Goal: Task Accomplishment & Management: Complete application form

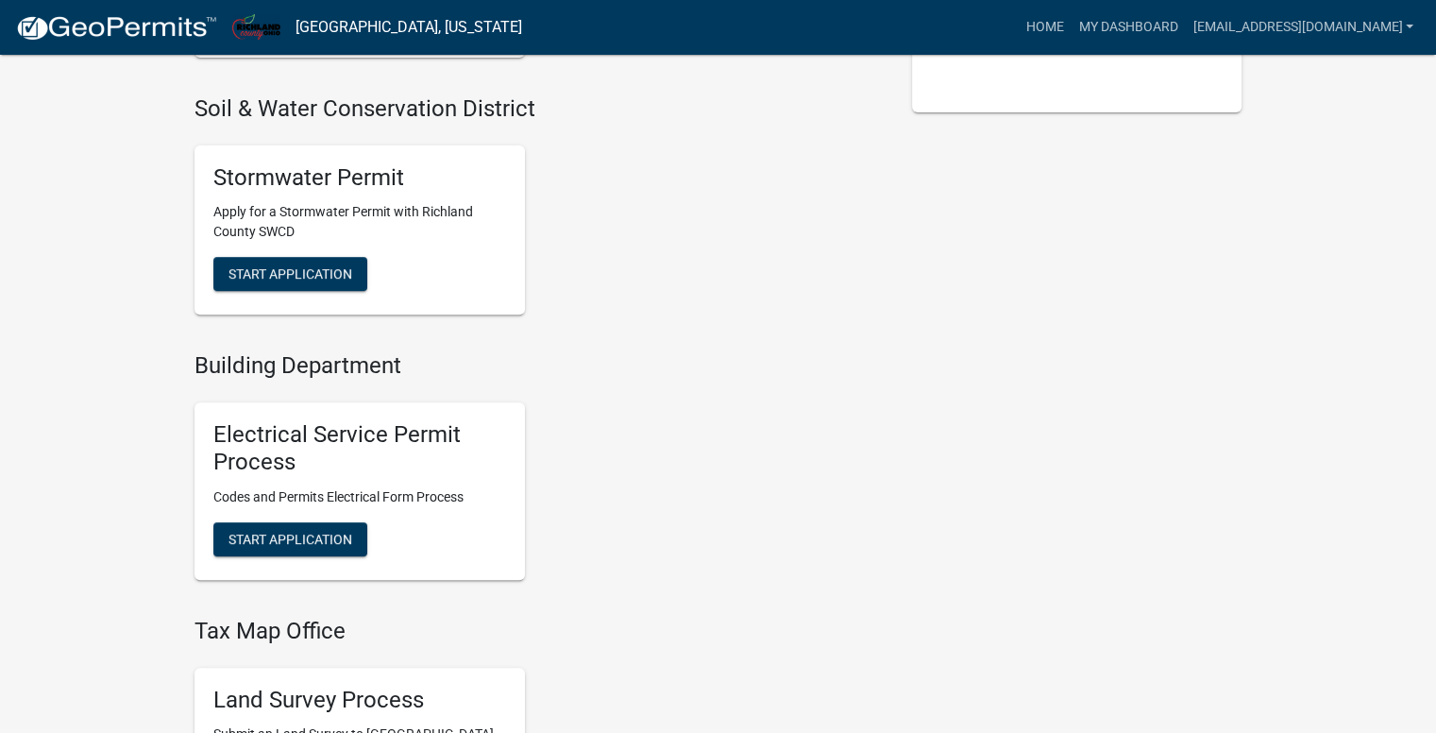
scroll to position [1039, 0]
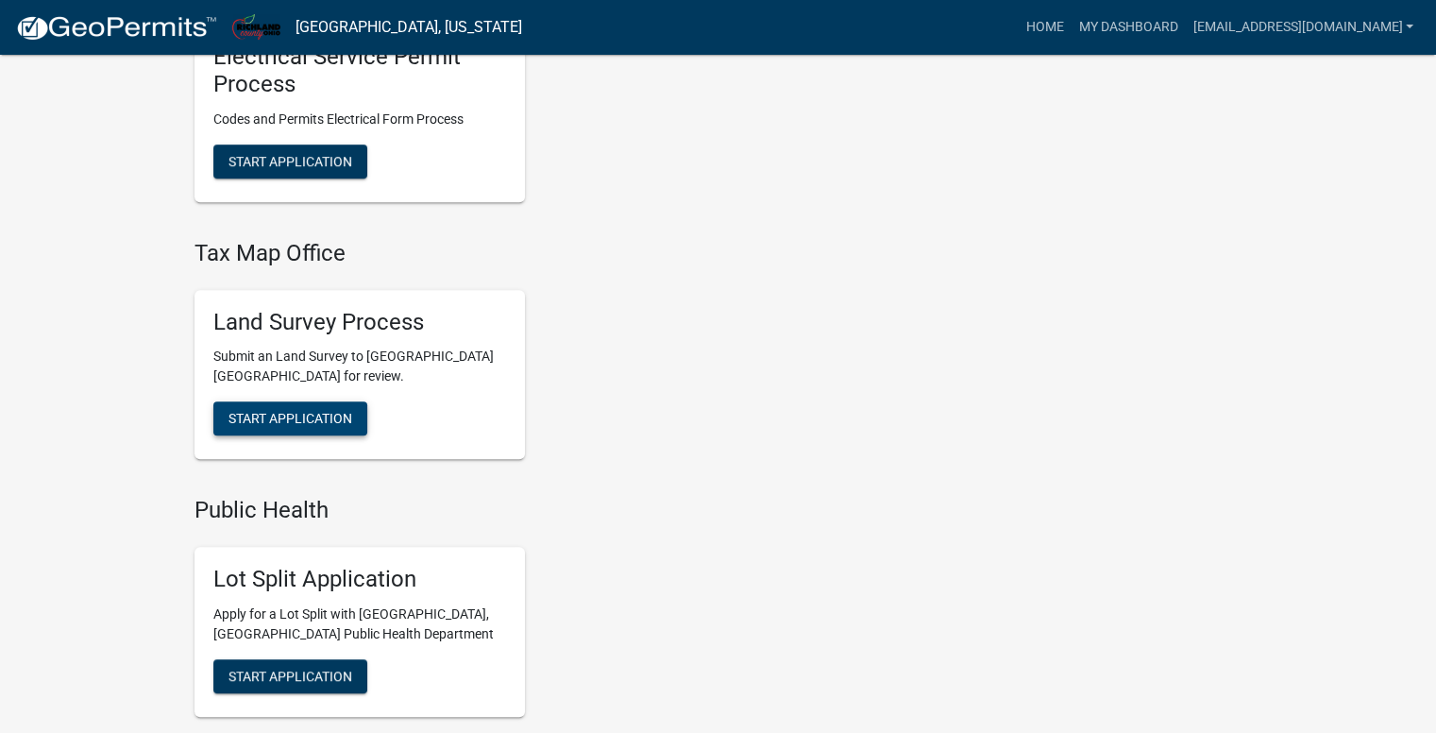
click at [336, 419] on span "Start Application" at bounding box center [291, 418] width 124 height 15
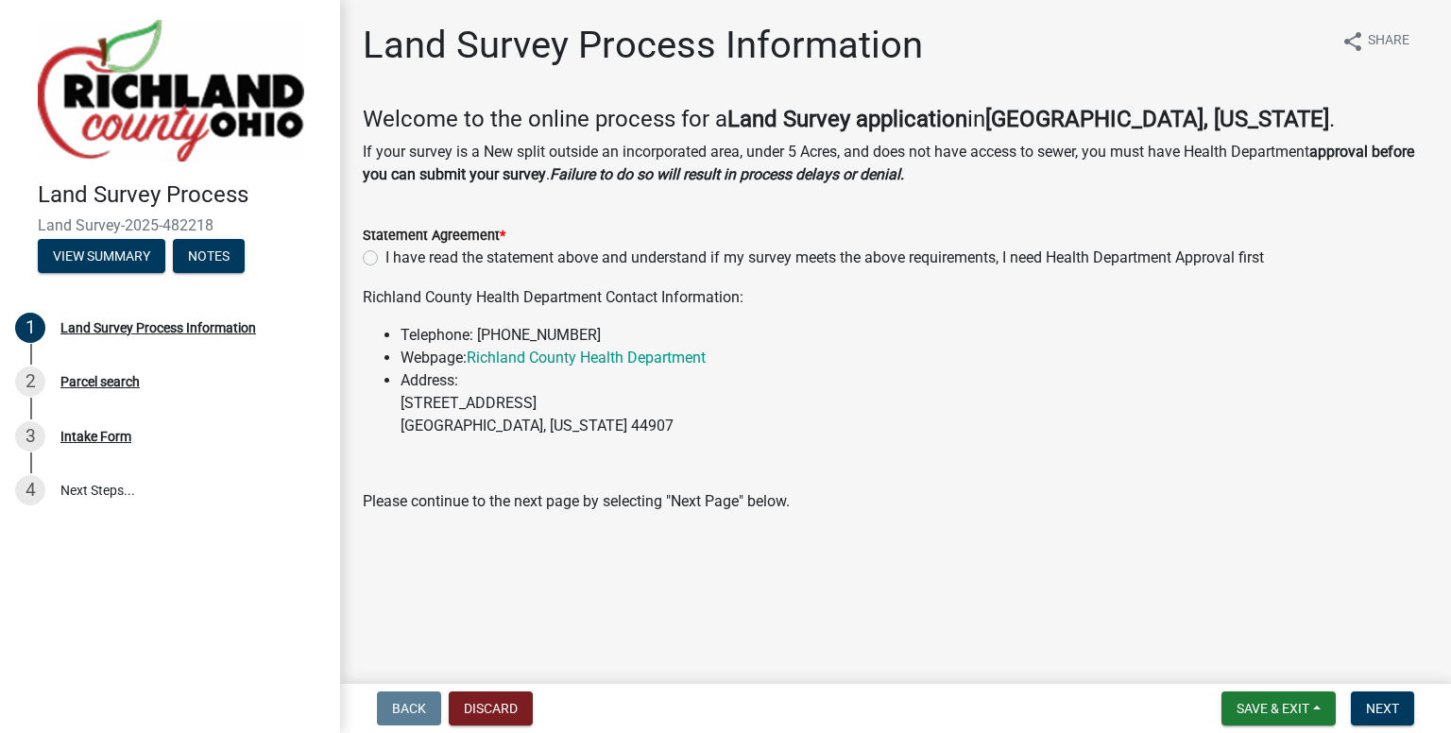
click at [385, 258] on label "I have read the statement above and understand if my survey meets the above req…" at bounding box center [824, 257] width 878 height 23
click at [385, 258] on input "I have read the statement above and understand if my survey meets the above req…" at bounding box center [391, 252] width 12 height 12
radio input "true"
click at [1387, 726] on nav "Back Discard Save & Exit Save Save & Exit Next" at bounding box center [895, 708] width 1111 height 49
click at [1372, 705] on span "Next" at bounding box center [1382, 708] width 33 height 15
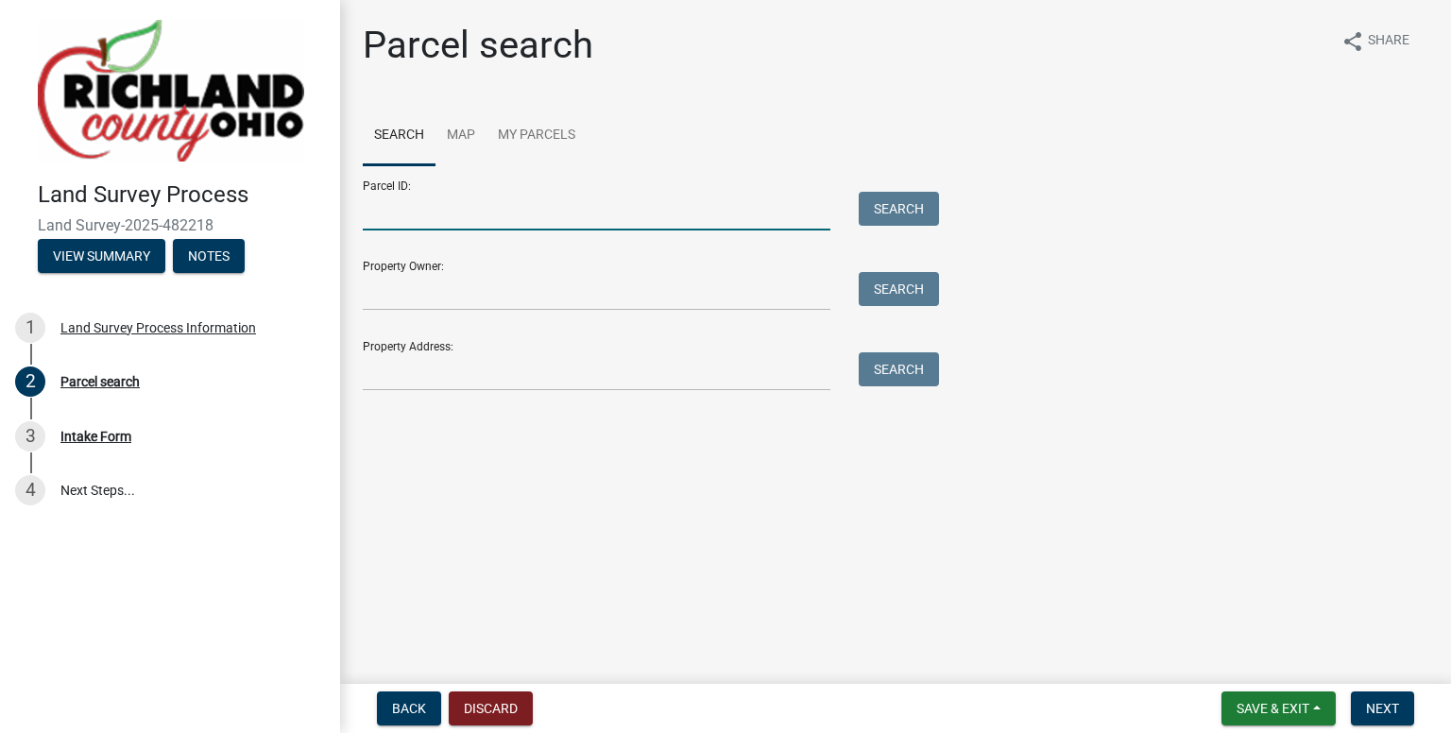
click at [382, 223] on input "Parcel ID:" at bounding box center [596, 211] width 467 height 39
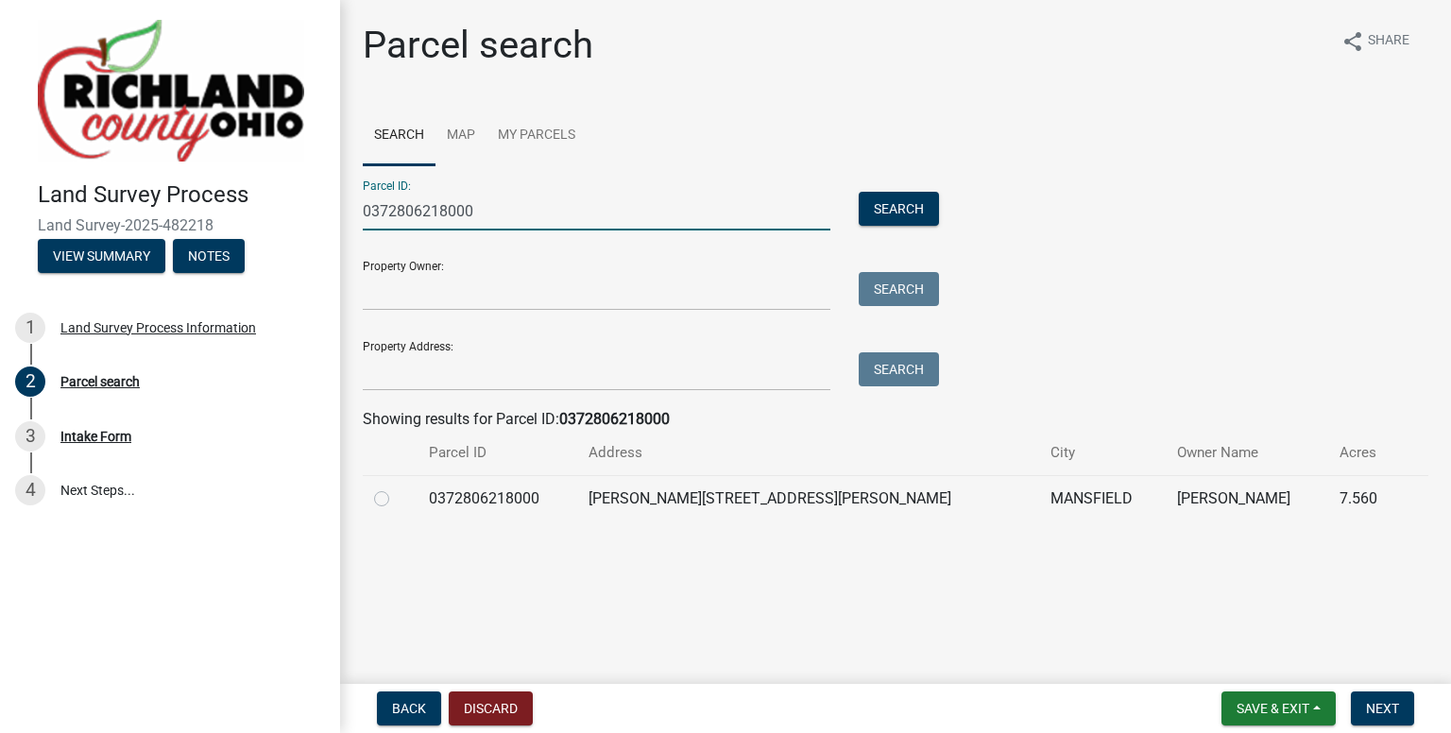
type input "0372806218000"
click at [397, 487] on label at bounding box center [397, 487] width 0 height 0
click at [397, 496] on input "radio" at bounding box center [403, 493] width 12 height 12
radio input "true"
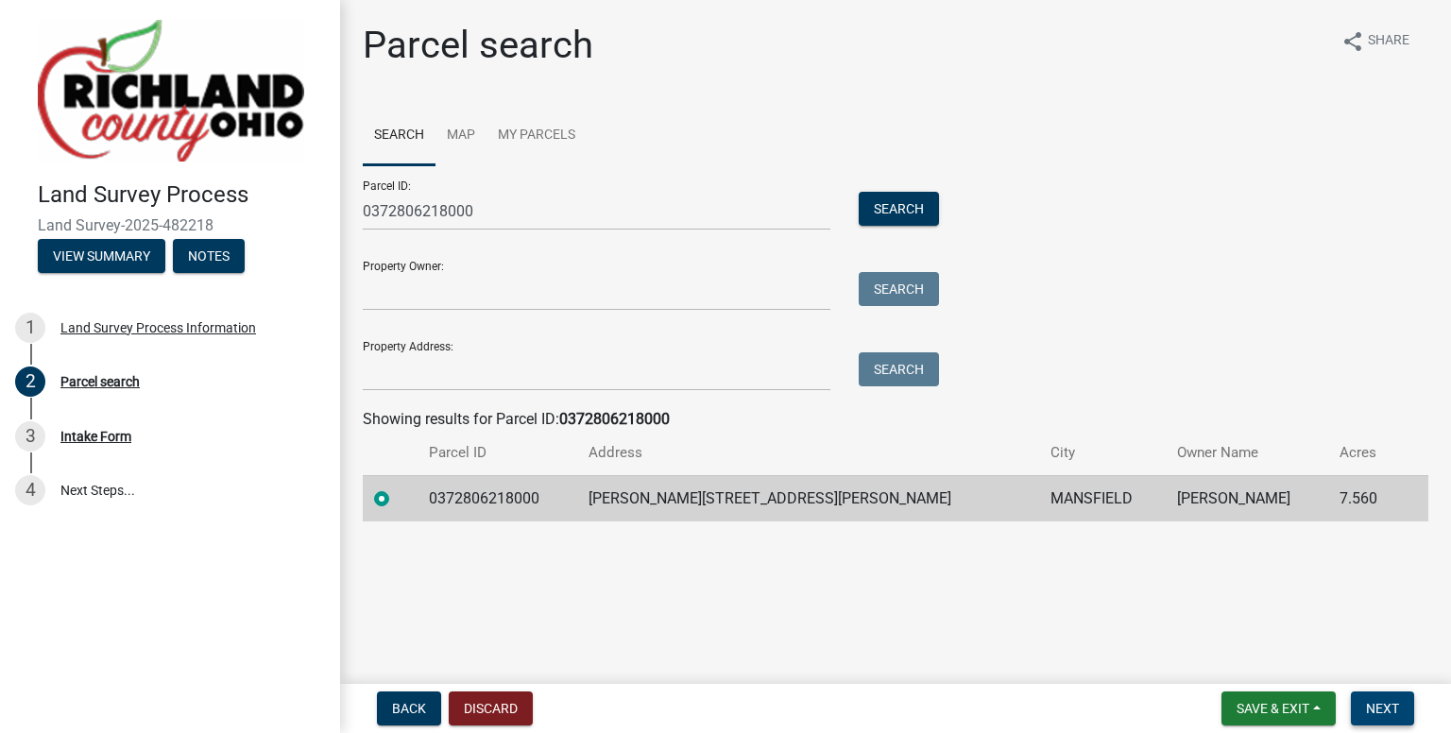
click at [1374, 705] on span "Next" at bounding box center [1382, 708] width 33 height 15
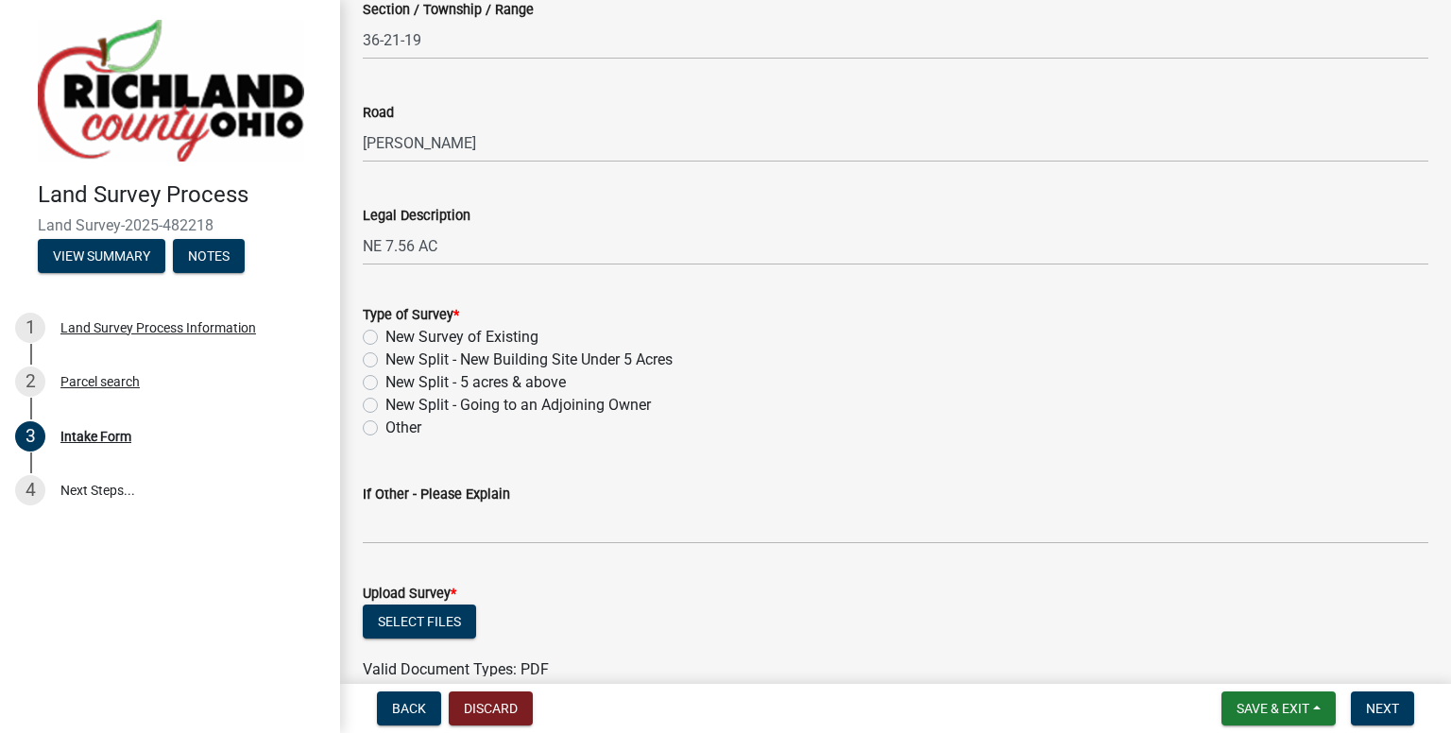
scroll to position [755, 0]
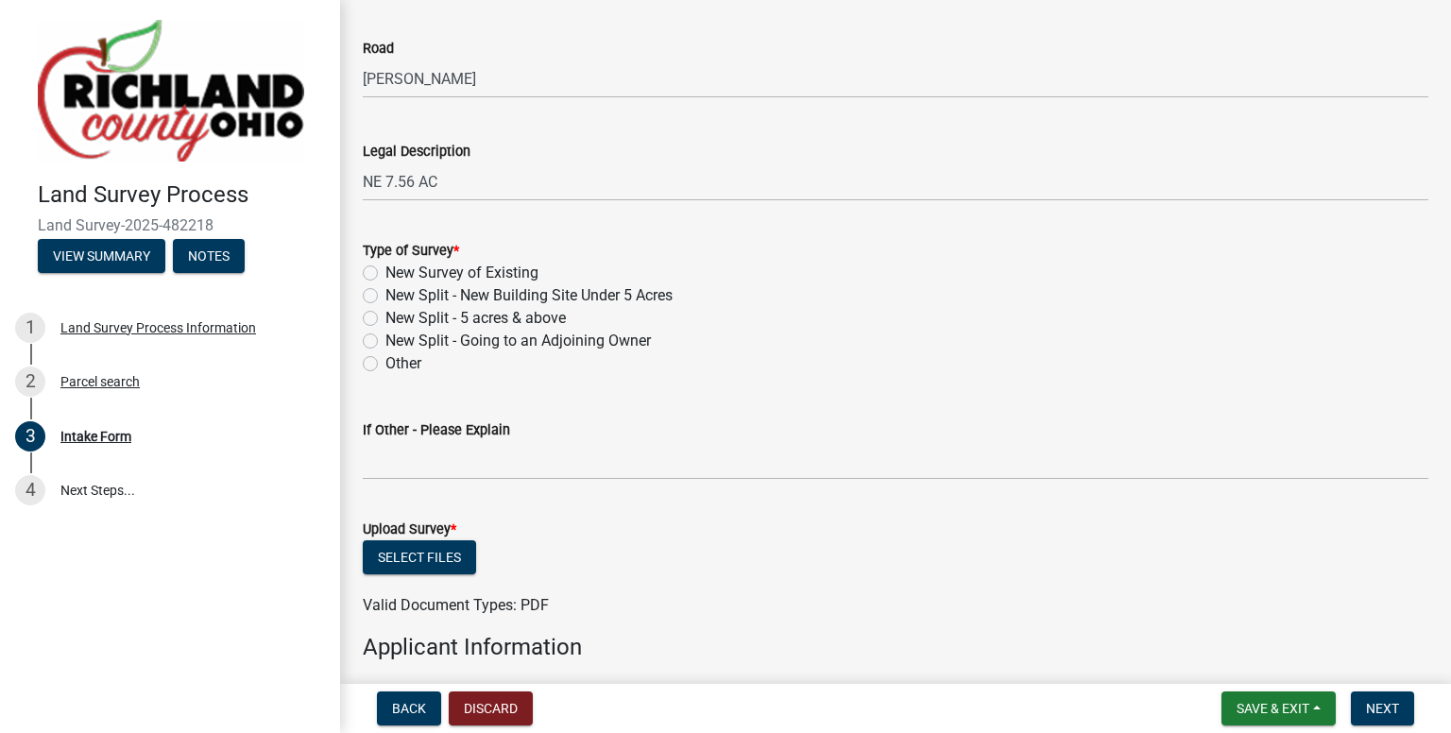
click at [385, 318] on label "New Split - 5 acres & above" at bounding box center [475, 318] width 180 height 23
click at [385, 318] on input "New Split - 5 acres & above" at bounding box center [391, 313] width 12 height 12
radio input "true"
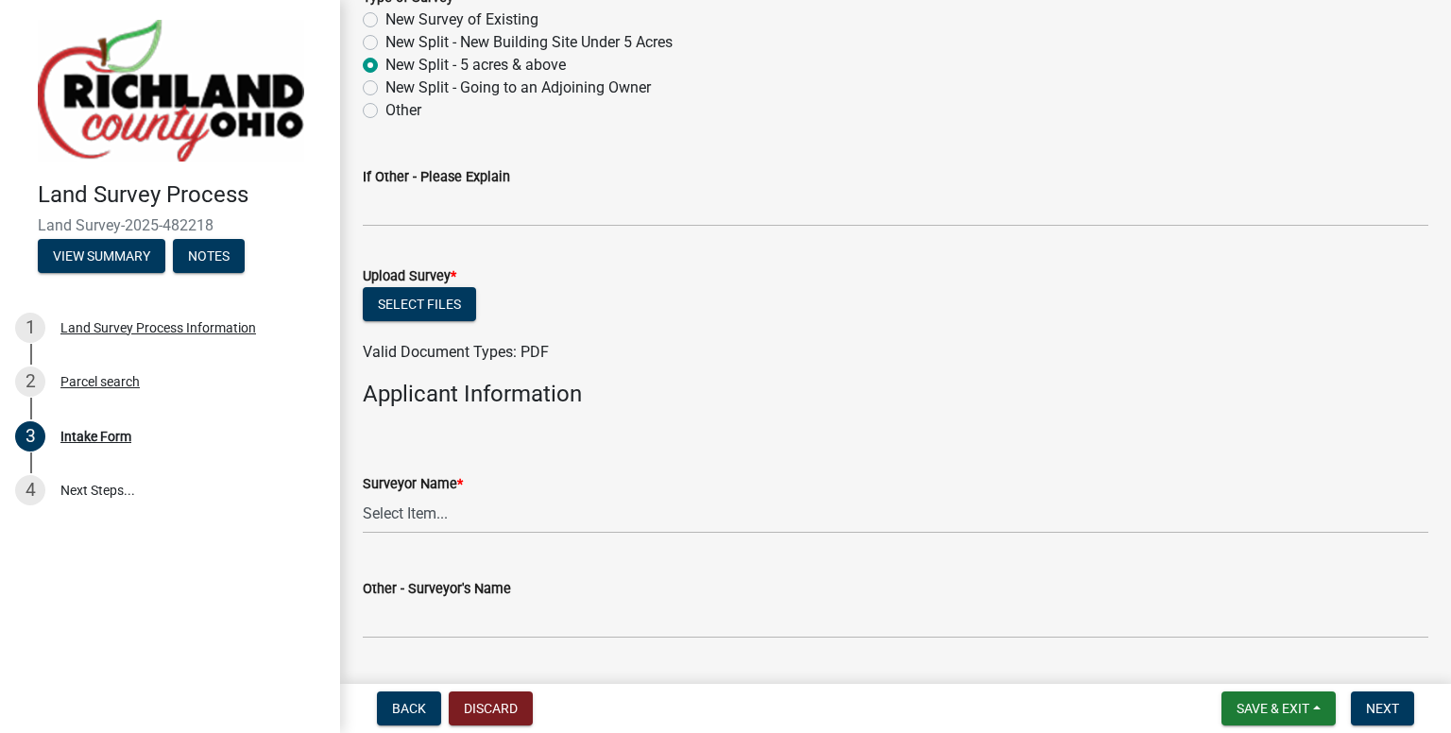
scroll to position [1039, 0]
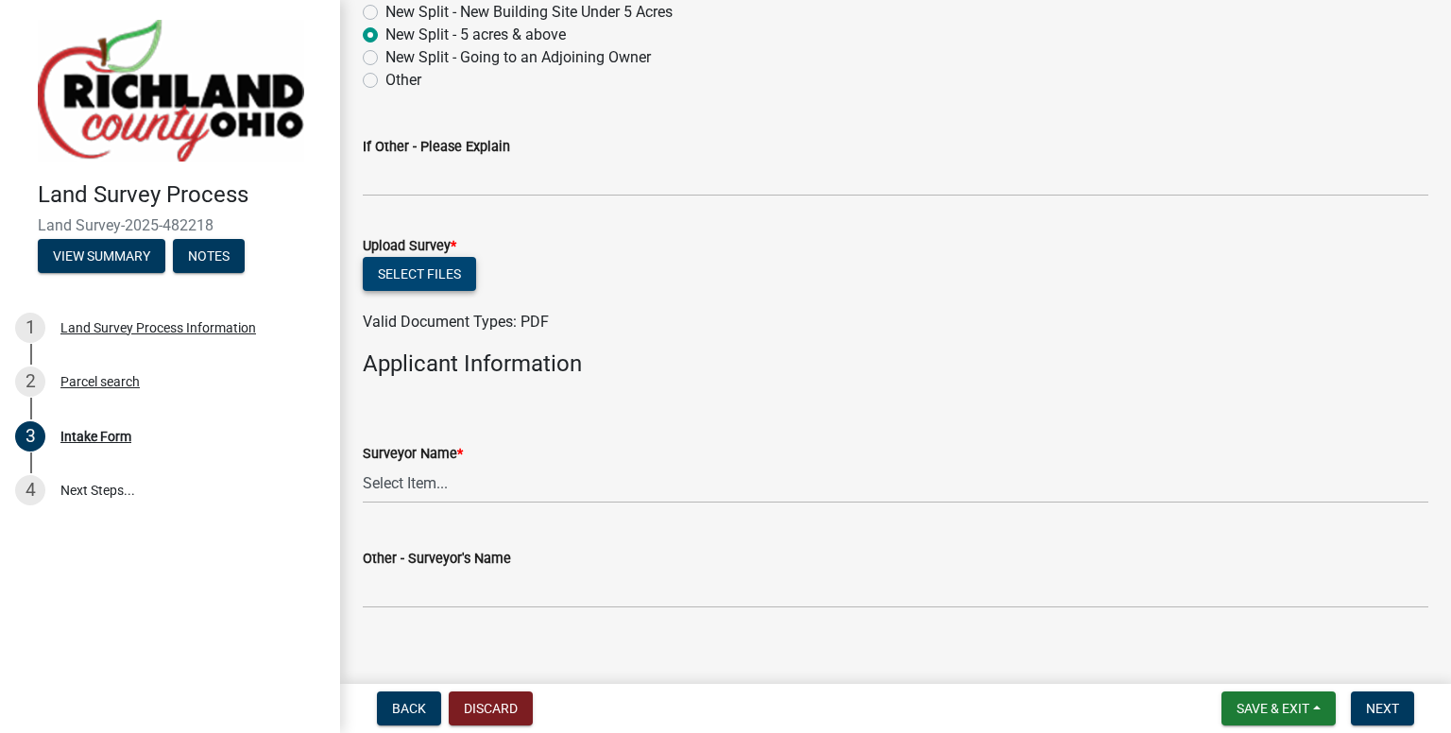
click at [438, 270] on button "Select files" at bounding box center [419, 274] width 113 height 34
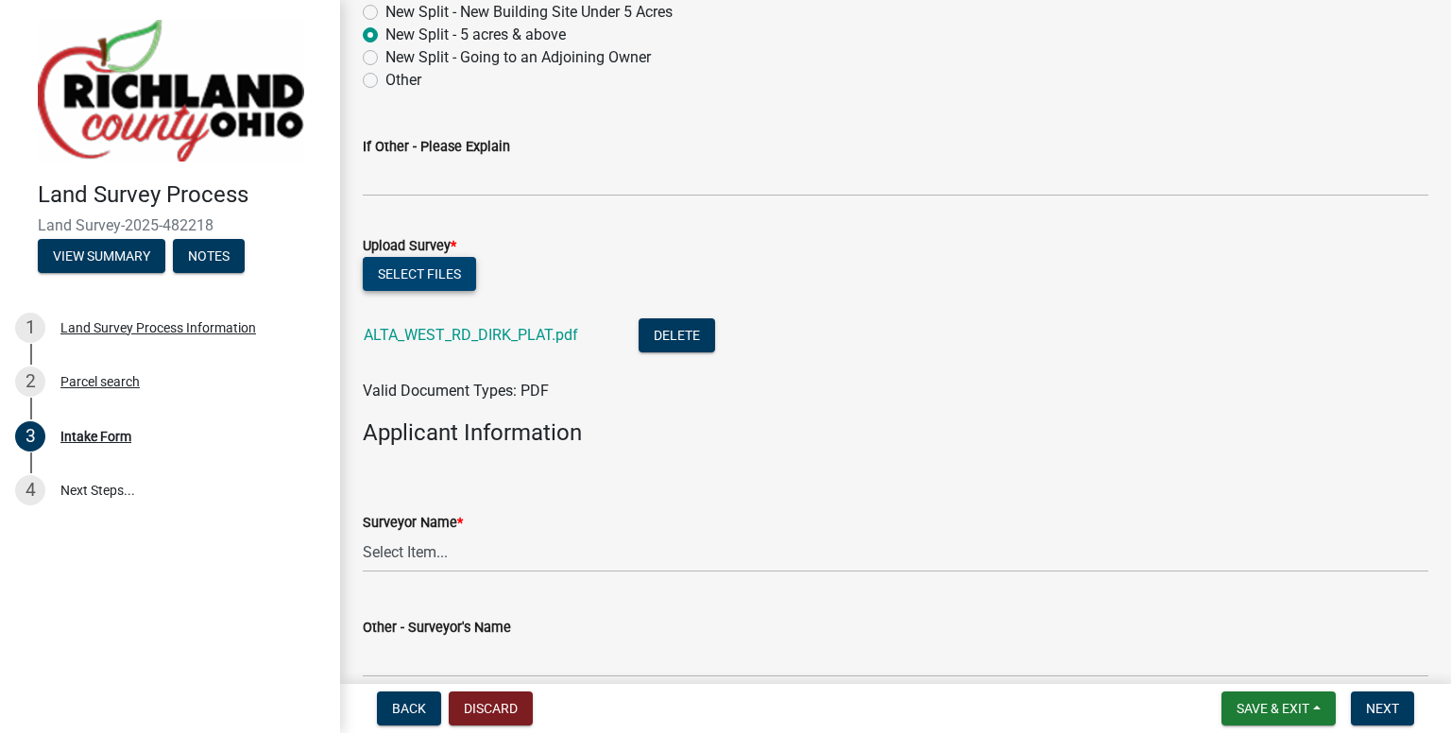
click at [423, 273] on button "Select files" at bounding box center [419, 274] width 113 height 34
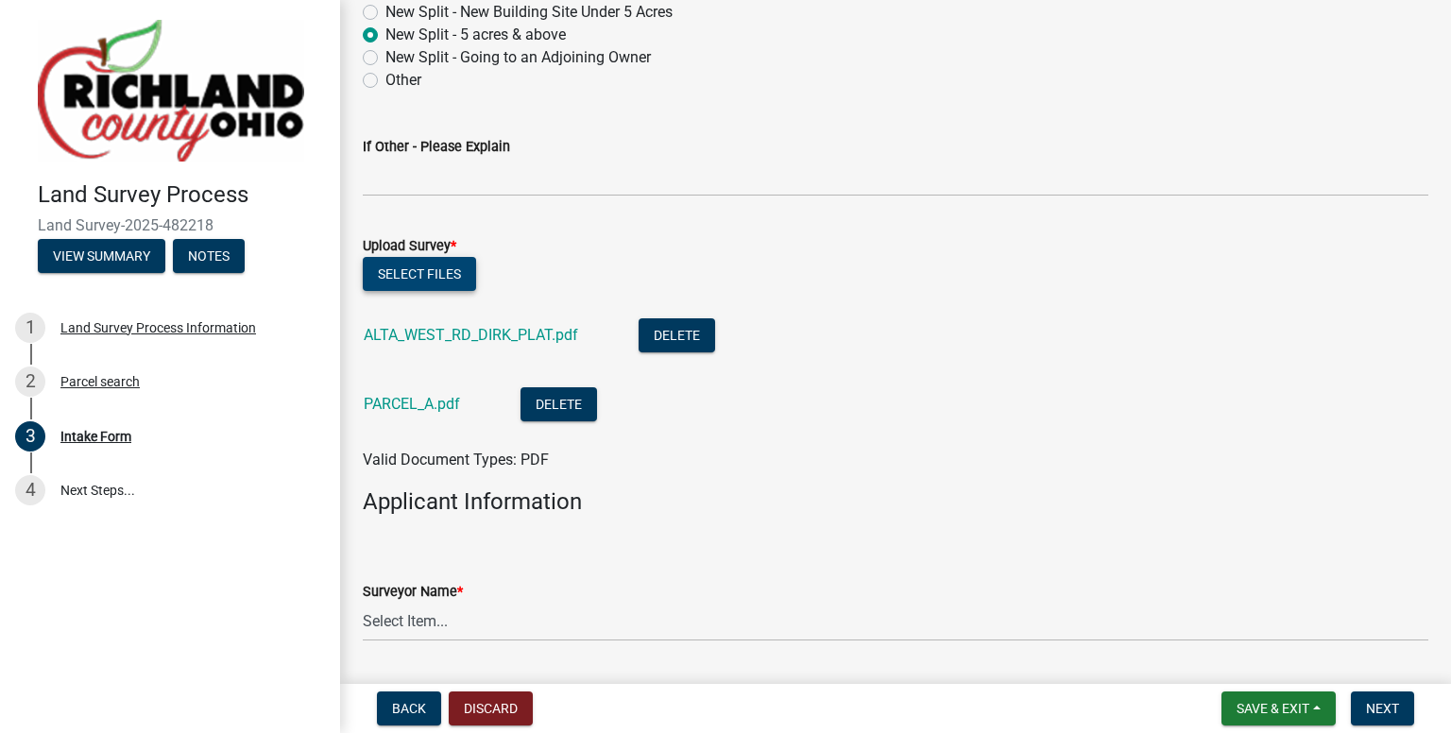
click at [422, 273] on button "Select files" at bounding box center [419, 274] width 113 height 34
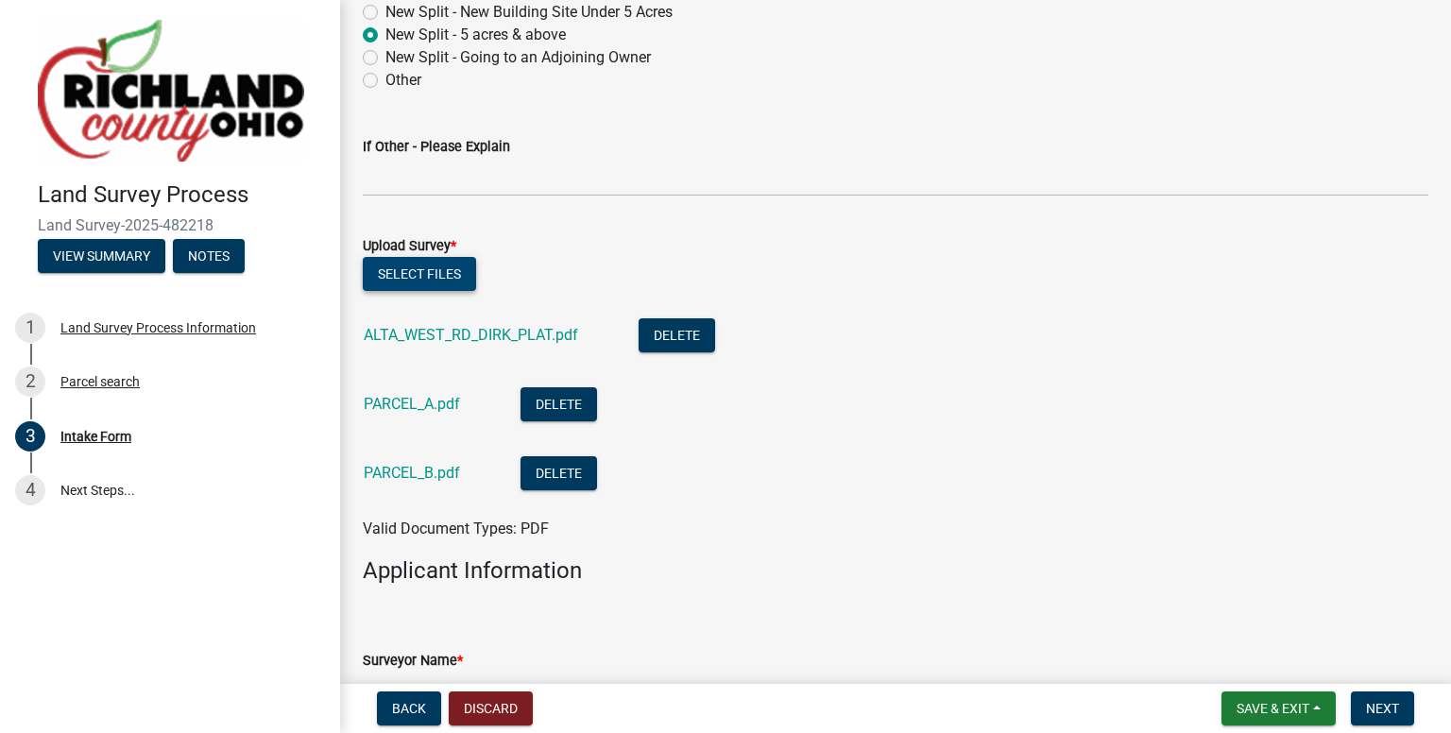
click at [404, 277] on button "Select files" at bounding box center [419, 274] width 113 height 34
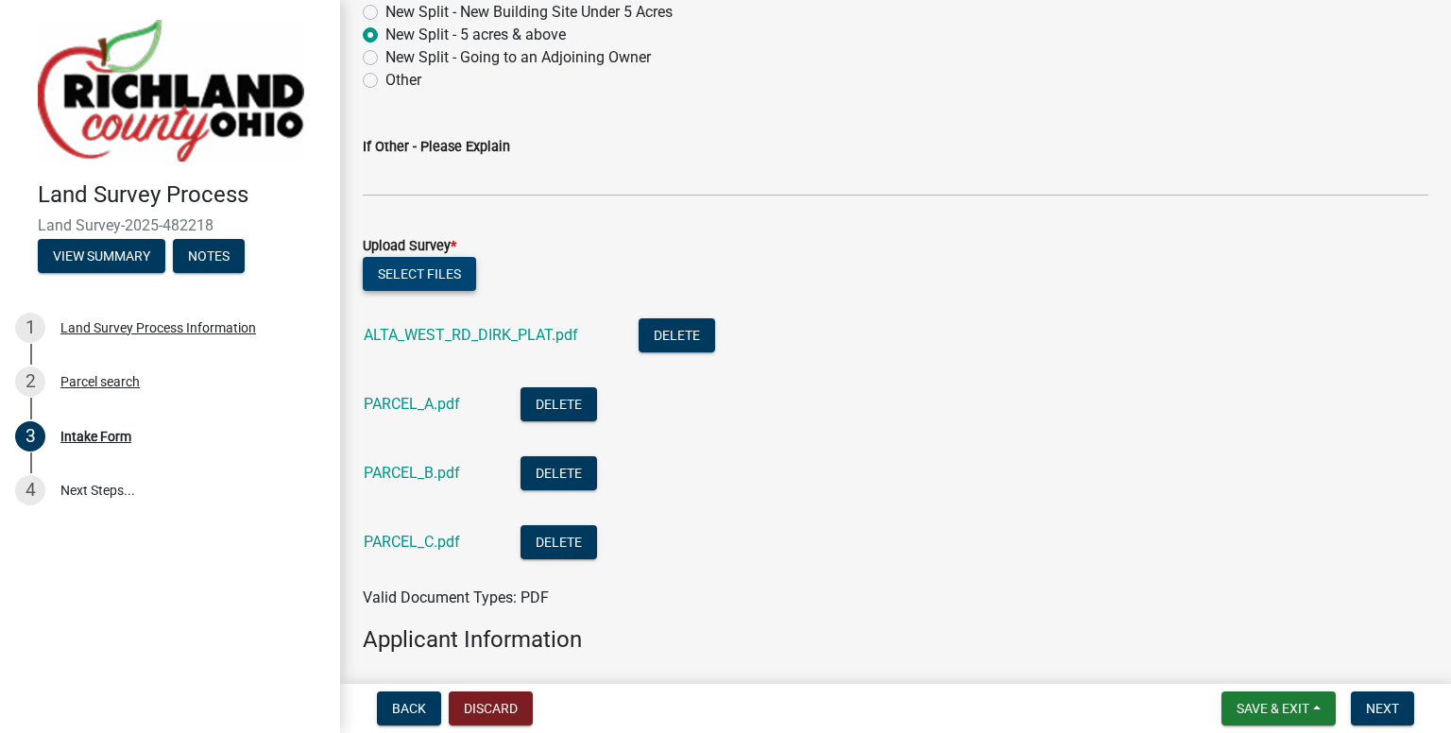
scroll to position [1605, 0]
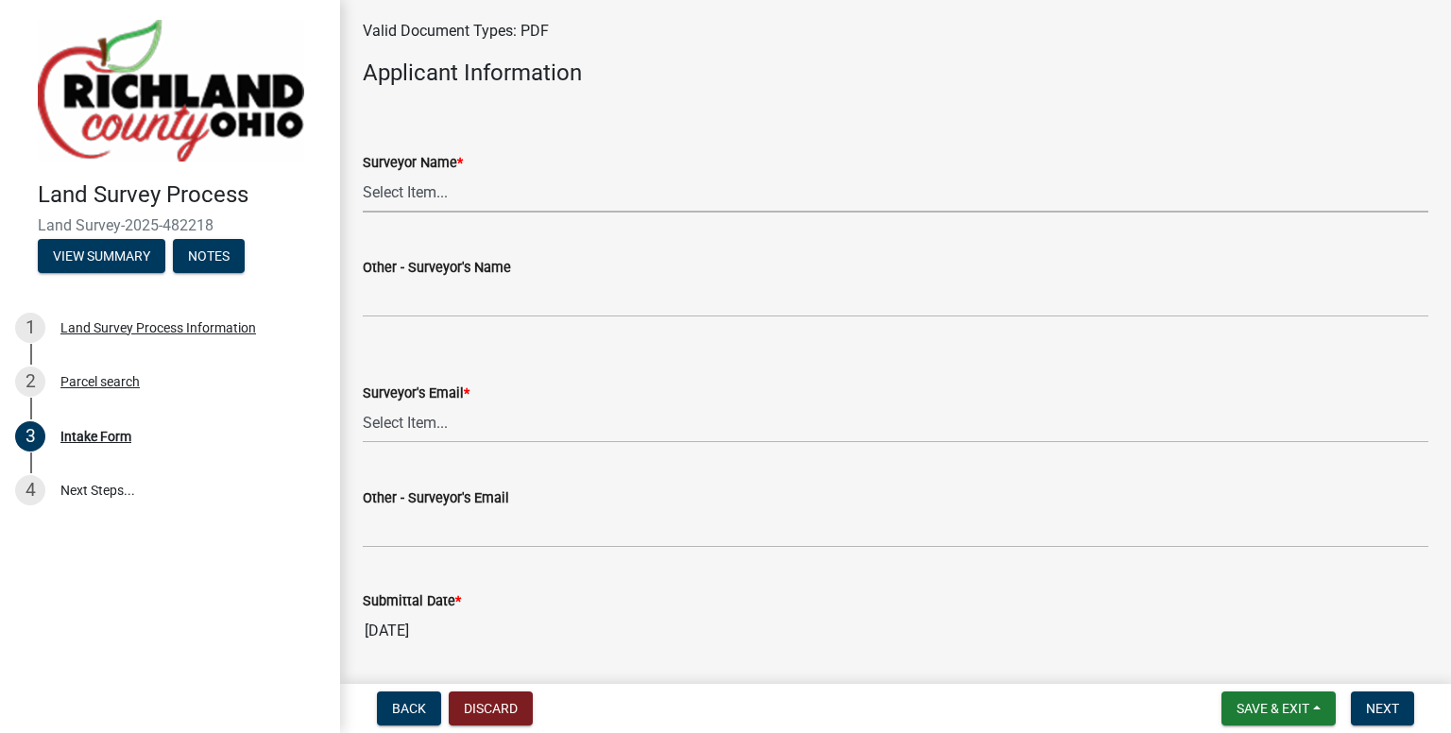
click at [402, 190] on select "Select Item... [PERSON_NAME], [PERSON_NAME], [PERSON_NAME], [PERSON_NAME], [PER…" at bounding box center [895, 193] width 1065 height 39
click at [363, 174] on select "Select Item... [PERSON_NAME], [PERSON_NAME], [PERSON_NAME], [PERSON_NAME], [PER…" at bounding box center [895, 193] width 1065 height 39
select select "e3ca45da-66a7-4348-bdb2-aae22e64458a"
click at [413, 419] on select "Select Item... [EMAIL_ADDRESS][DOMAIN_NAME] [EMAIL_ADDRESS][DOMAIN_NAME] [EMAIL…" at bounding box center [895, 423] width 1065 height 39
click at [363, 404] on select "Select Item... [EMAIL_ADDRESS][DOMAIN_NAME] [EMAIL_ADDRESS][DOMAIN_NAME] [EMAIL…" at bounding box center [895, 423] width 1065 height 39
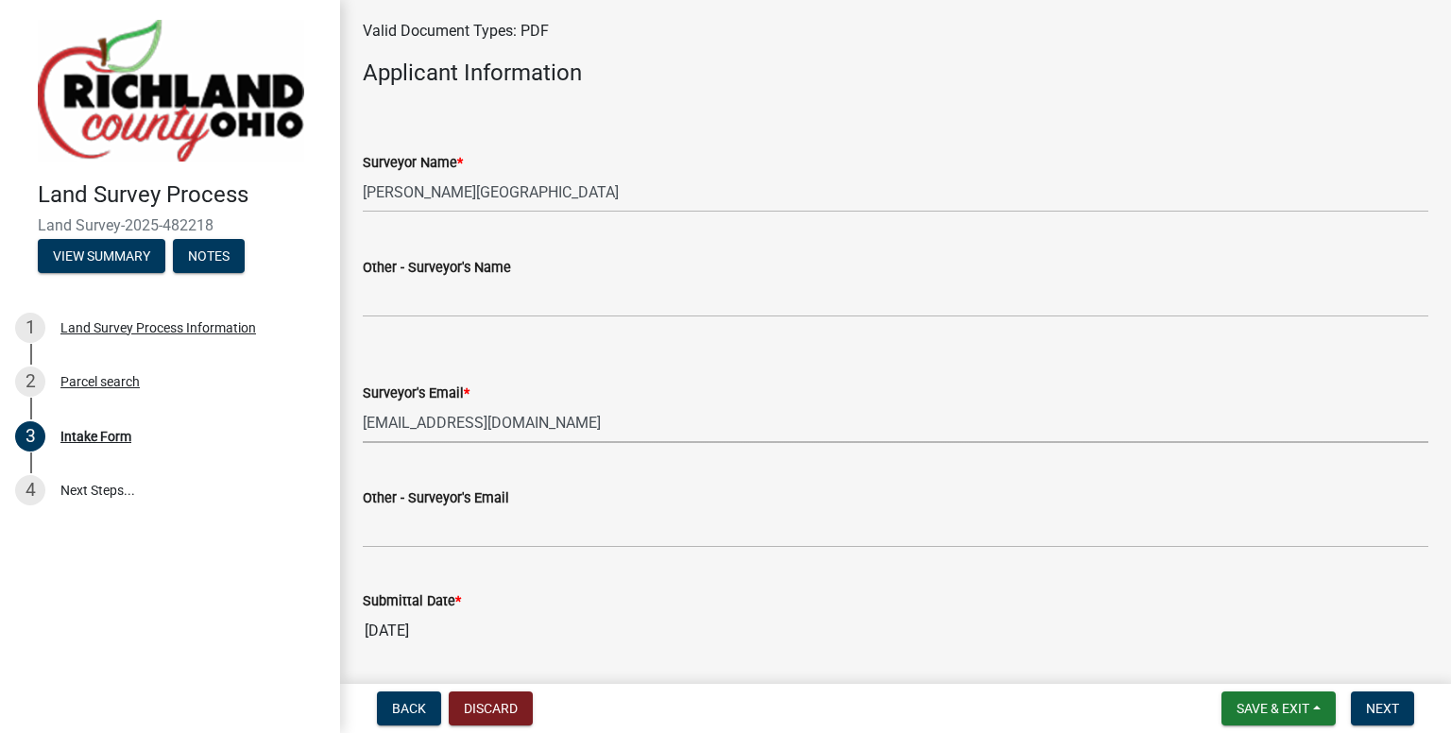
select select "5c0a573e-17ec-4098-be21-054cfa68ffd7"
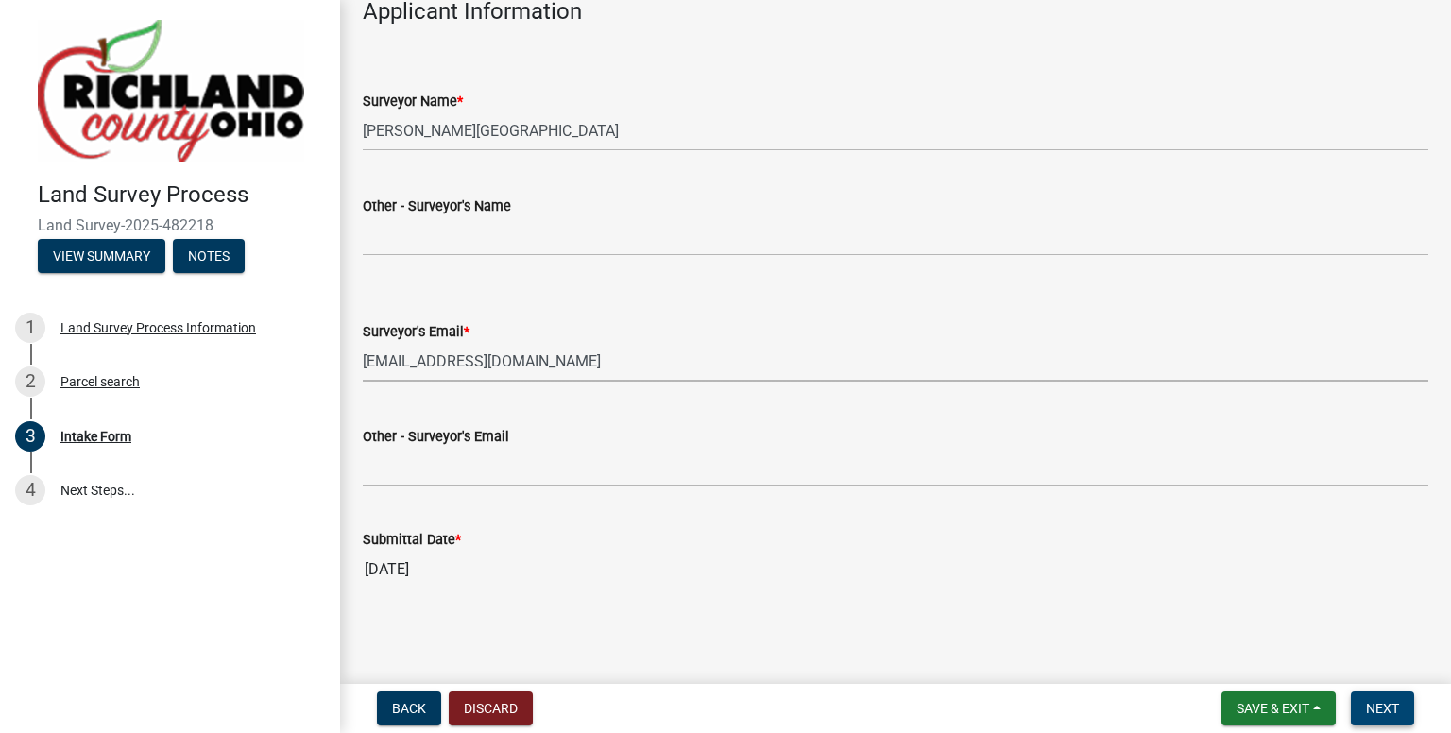
click at [1379, 708] on span "Next" at bounding box center [1382, 708] width 33 height 15
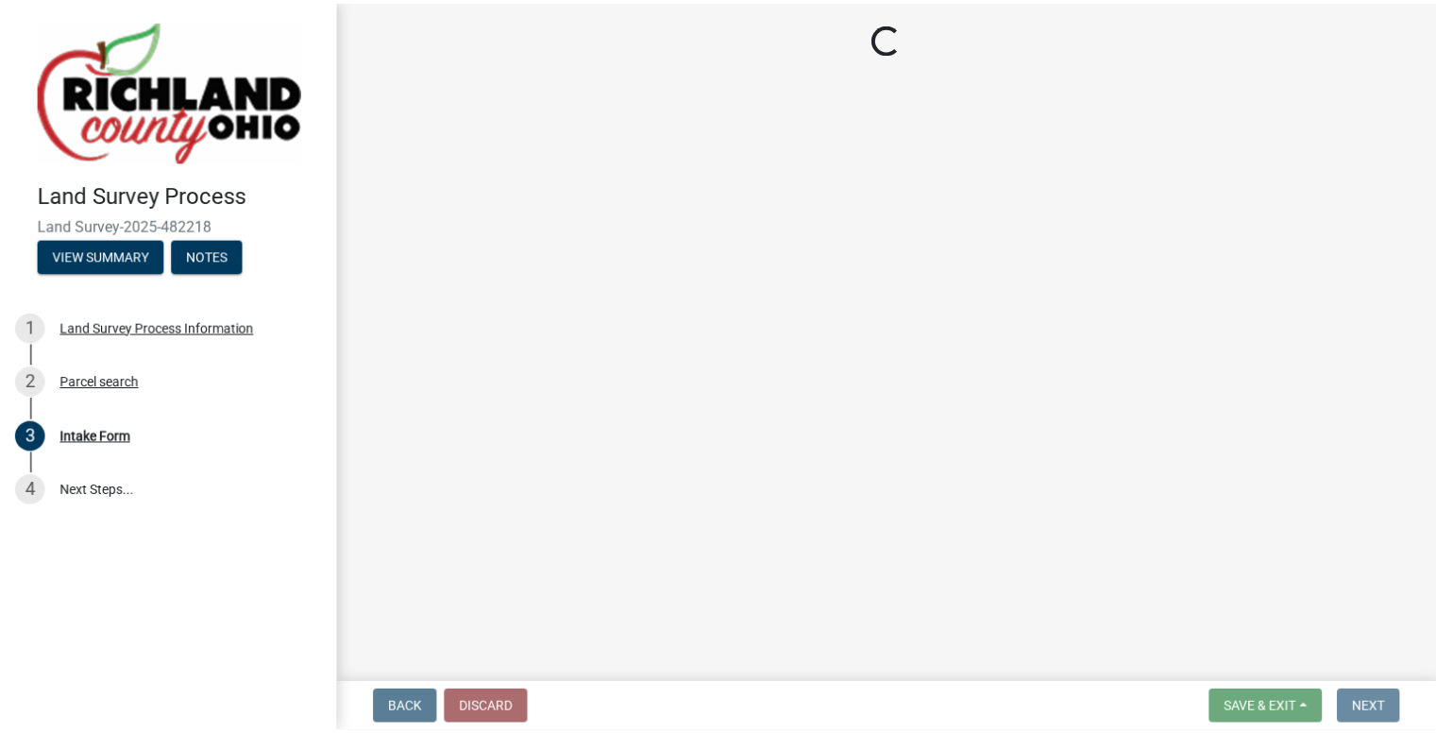
scroll to position [0, 0]
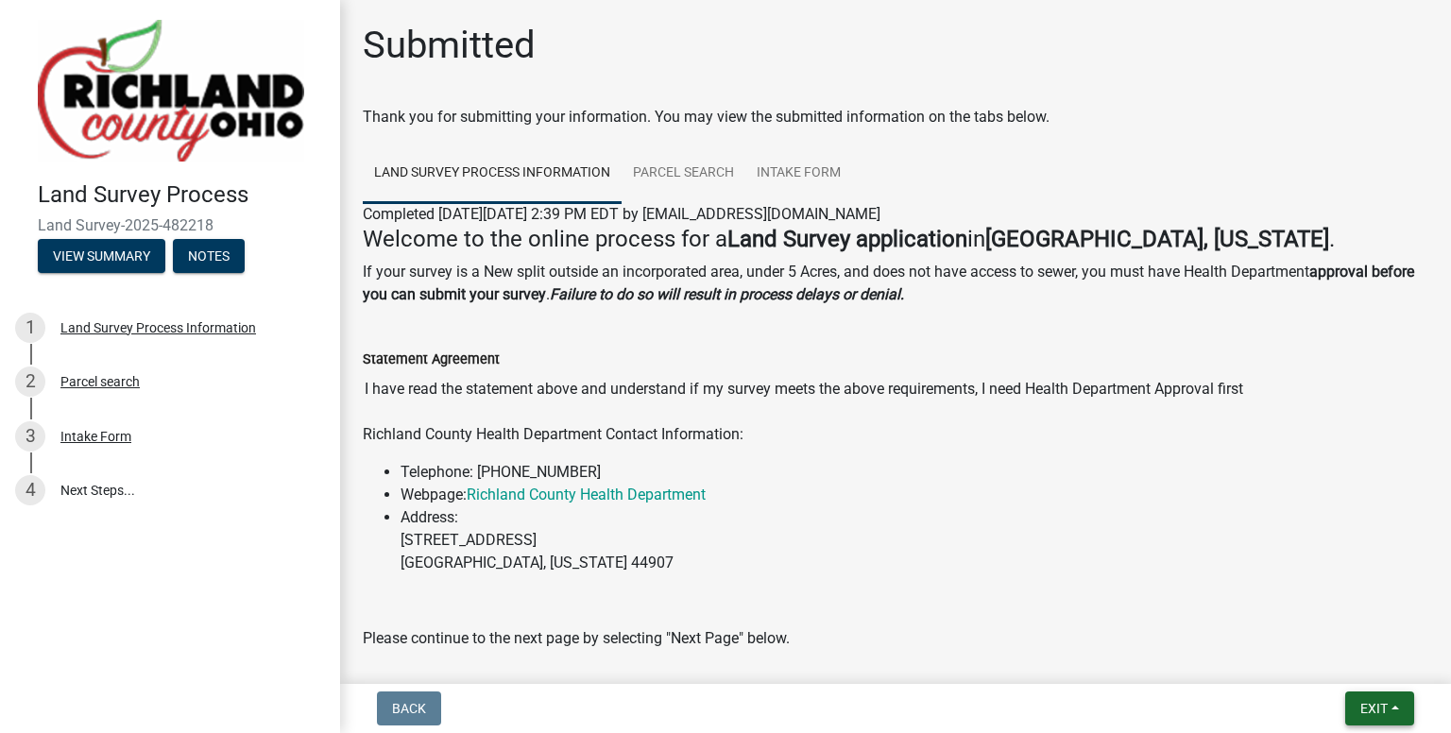
click at [1382, 701] on span "Exit" at bounding box center [1373, 708] width 27 height 15
click at [1352, 651] on button "Save & Exit" at bounding box center [1339, 658] width 151 height 45
